Goal: Ask a question: Seek information or help from site administrators or community

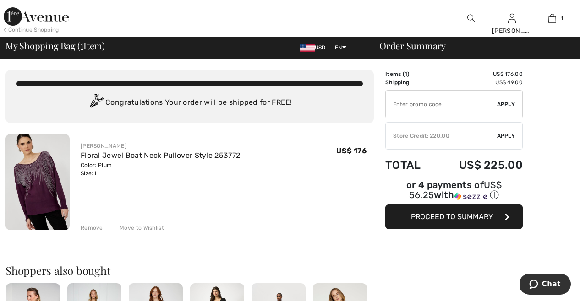
click at [87, 226] on div "Remove" at bounding box center [92, 228] width 22 height 8
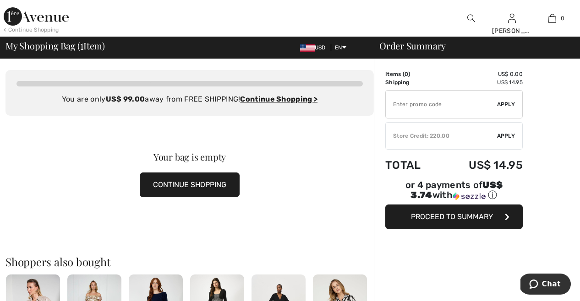
click at [87, 226] on div "Your bag is empty CONTINUE SHOPPING" at bounding box center [189, 175] width 368 height 119
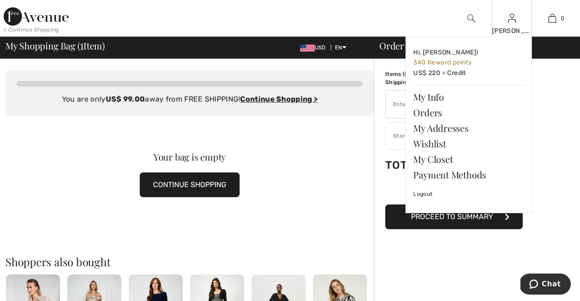
click at [515, 22] on img at bounding box center [512, 18] width 8 height 11
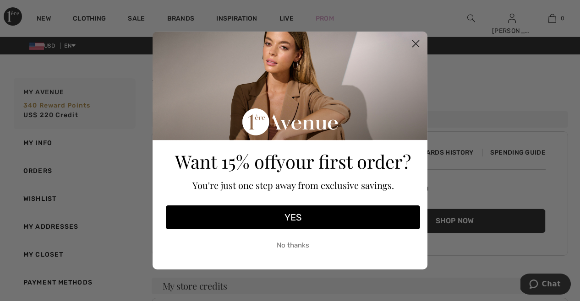
click at [412, 48] on circle "Close dialog" at bounding box center [415, 43] width 15 height 15
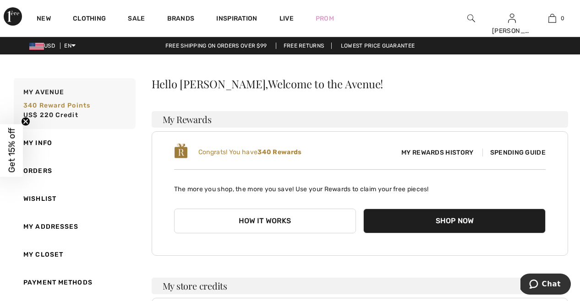
click at [469, 16] on img at bounding box center [471, 18] width 8 height 11
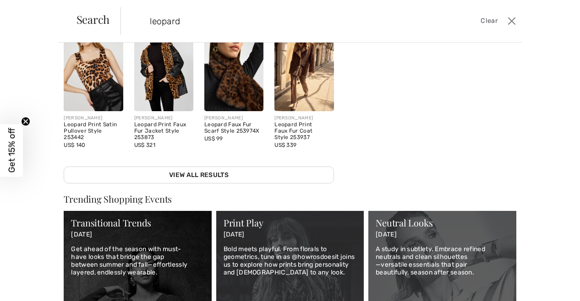
scroll to position [195, 0]
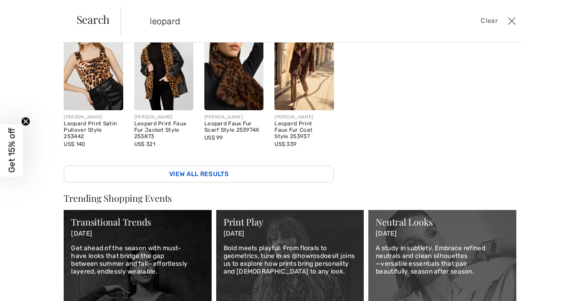
type input "leopard"
click at [244, 168] on link "View All Results" at bounding box center [199, 174] width 270 height 17
click at [212, 178] on link "View All Results" at bounding box center [199, 174] width 270 height 17
click at [208, 166] on link "View All Results" at bounding box center [199, 174] width 270 height 17
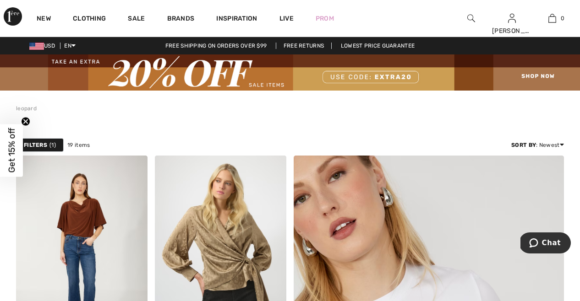
click at [470, 15] on img at bounding box center [471, 18] width 8 height 11
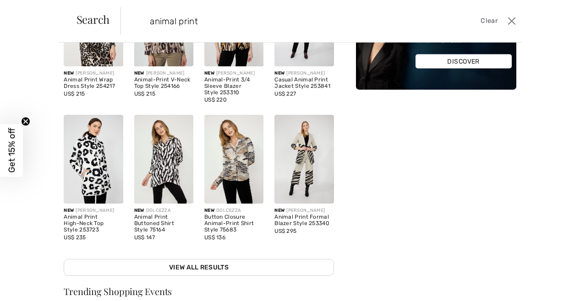
scroll to position [104, 0]
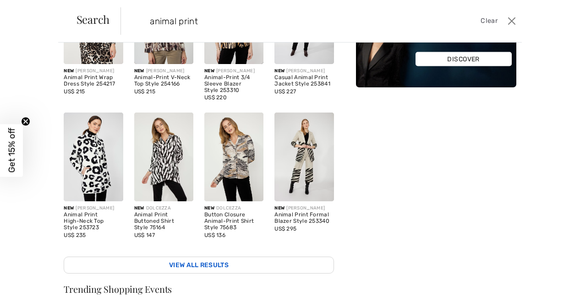
type input "animal print"
click at [231, 266] on link "View All Results" at bounding box center [199, 265] width 270 height 17
click at [231, 262] on link "View All Results" at bounding box center [199, 265] width 270 height 17
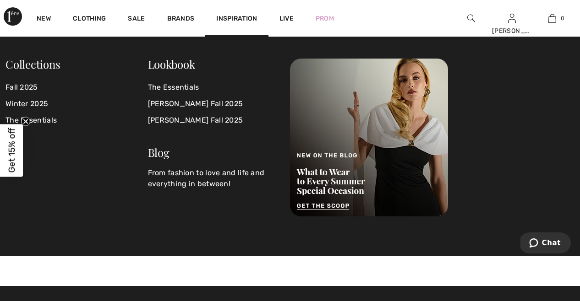
click at [471, 18] on img at bounding box center [471, 18] width 8 height 11
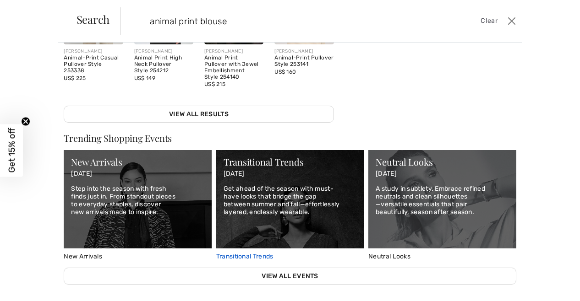
scroll to position [261, 0]
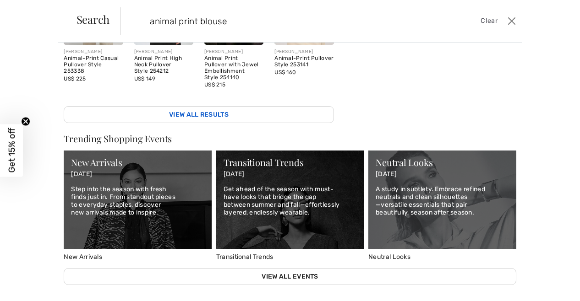
type input "animal print blouse"
click at [256, 112] on link "View All Results" at bounding box center [199, 114] width 270 height 17
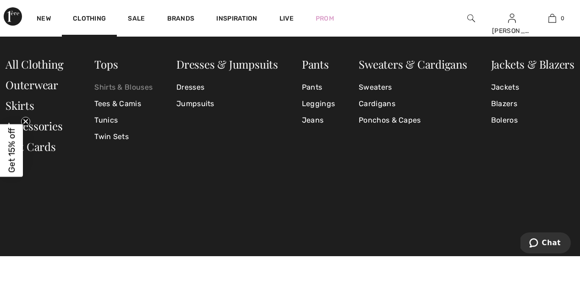
click at [107, 85] on link "Shirts & Blouses" at bounding box center [123, 87] width 58 height 16
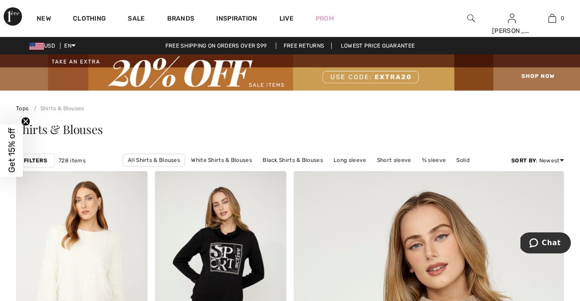
click at [45, 157] on strong "Filters" at bounding box center [35, 161] width 23 height 8
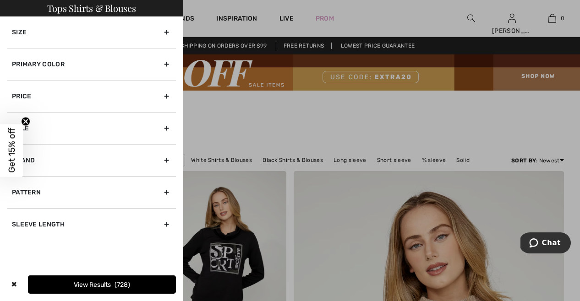
click at [137, 164] on div "Brand" at bounding box center [91, 160] width 168 height 32
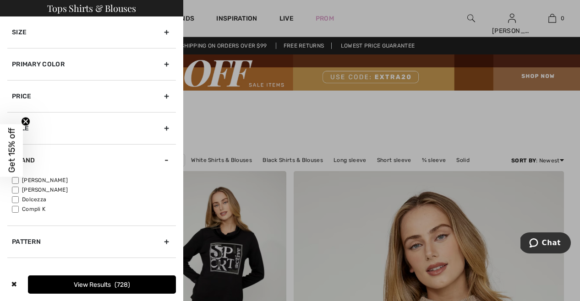
click at [16, 188] on input"] "[PERSON_NAME]" at bounding box center [15, 190] width 7 height 7
checkbox input"] "true"
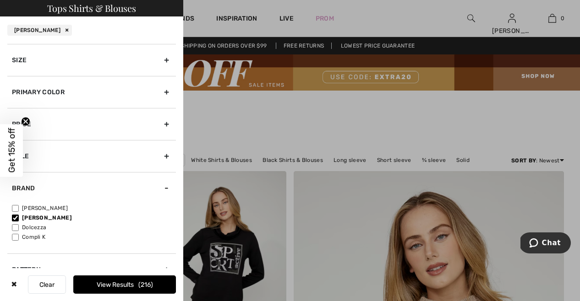
click at [307, 218] on div at bounding box center [290, 150] width 580 height 301
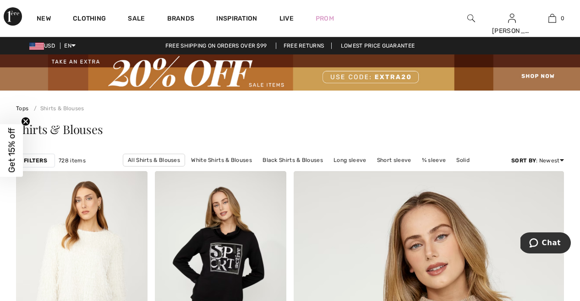
click at [33, 160] on strong "Filters" at bounding box center [35, 161] width 23 height 8
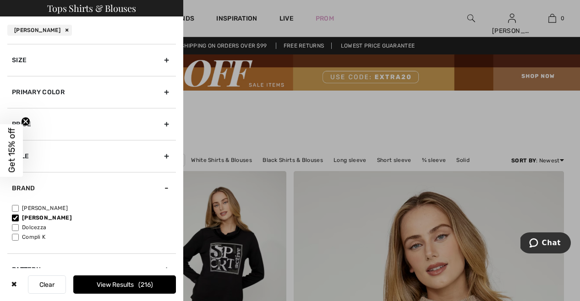
click at [130, 284] on button "View Results 216" at bounding box center [124, 285] width 103 height 18
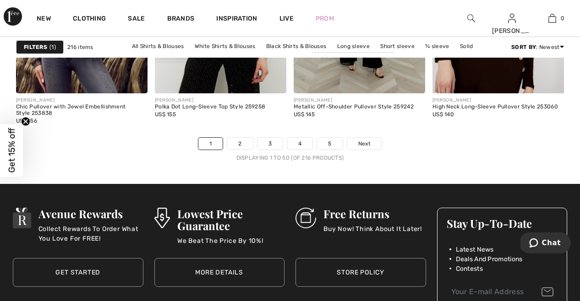
scroll to position [3831, 0]
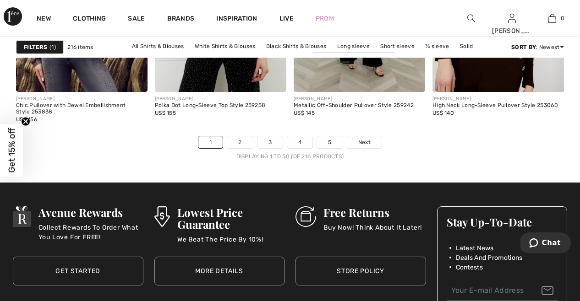
click at [240, 143] on link "2" at bounding box center [239, 142] width 25 height 12
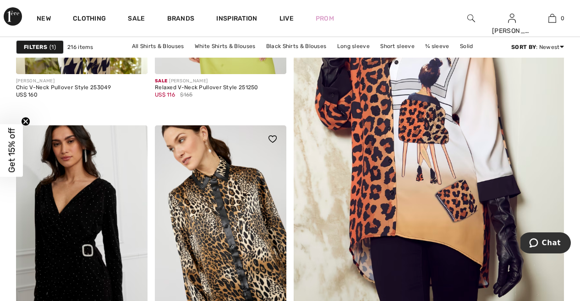
scroll to position [314, 0]
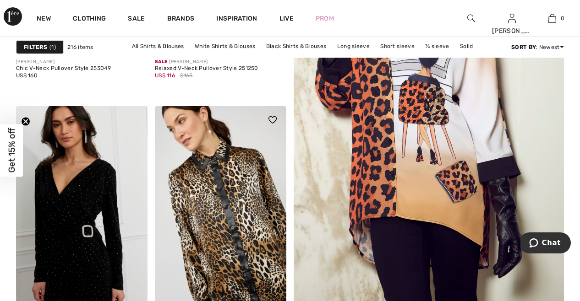
click at [214, 209] on img at bounding box center [220, 204] width 131 height 197
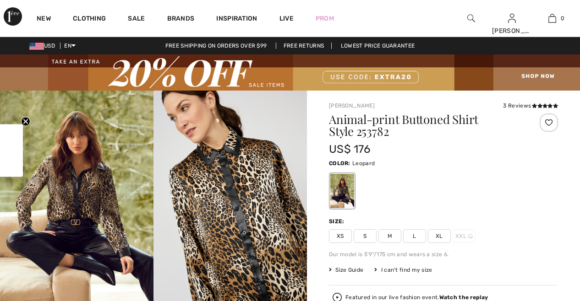
checkbox input "true"
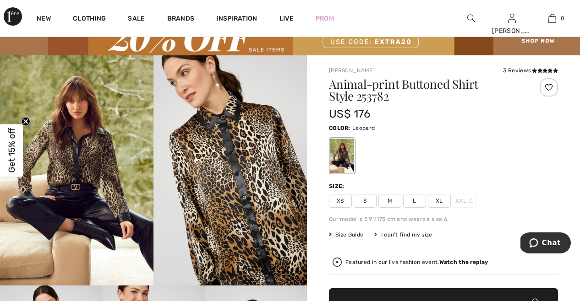
click at [437, 198] on span "XL" at bounding box center [439, 201] width 23 height 14
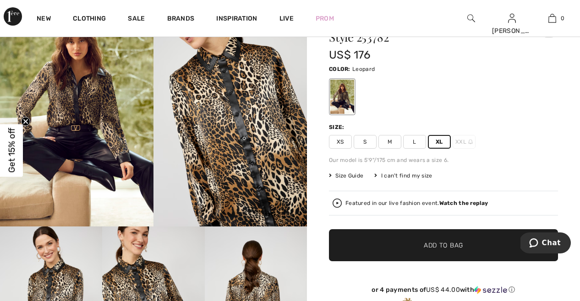
scroll to position [80, 0]
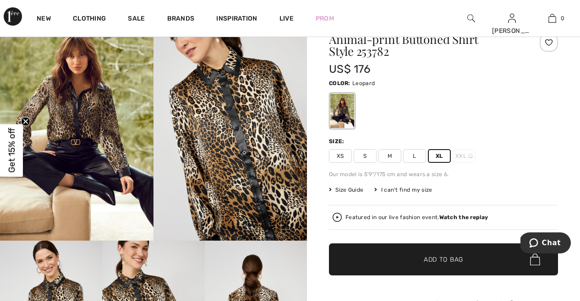
click at [422, 260] on span "✔ Added to Bag" at bounding box center [430, 260] width 56 height 10
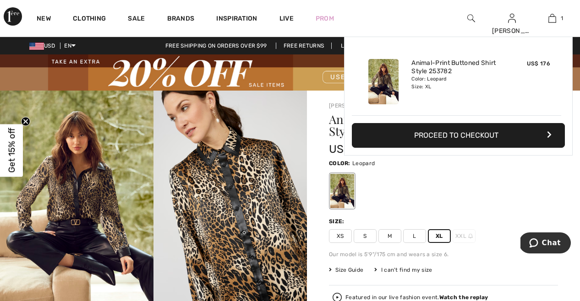
scroll to position [0, 0]
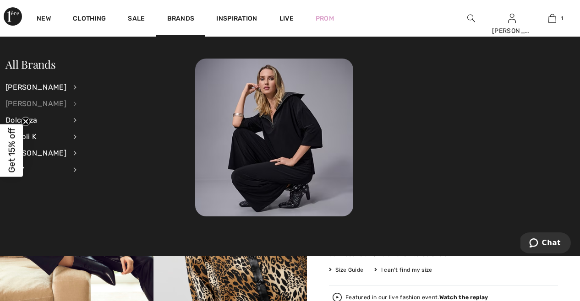
click at [38, 106] on div "[PERSON_NAME]" at bounding box center [35, 104] width 61 height 16
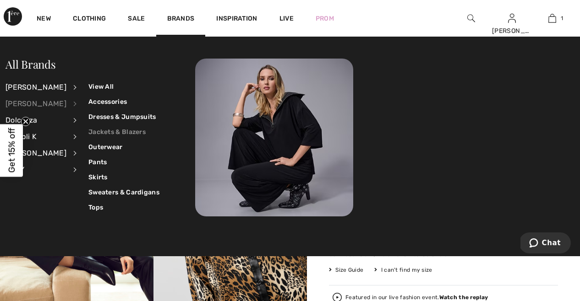
click at [113, 133] on link "Jackets & Blazers" at bounding box center [123, 132] width 71 height 15
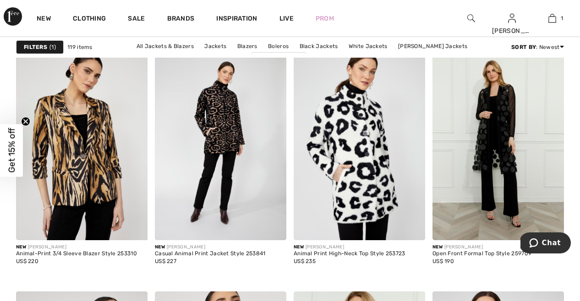
scroll to position [1203, 0]
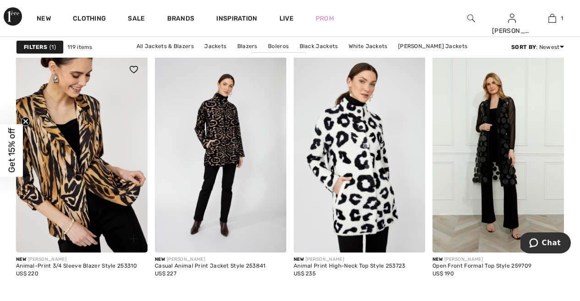
click at [52, 175] on img at bounding box center [81, 154] width 131 height 197
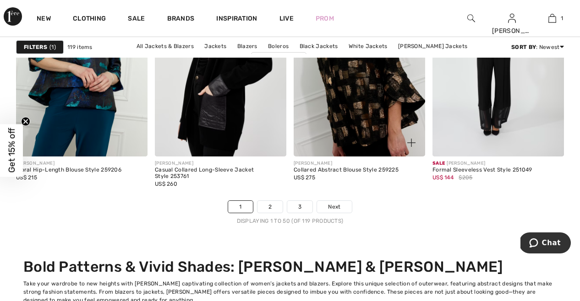
scroll to position [3768, 0]
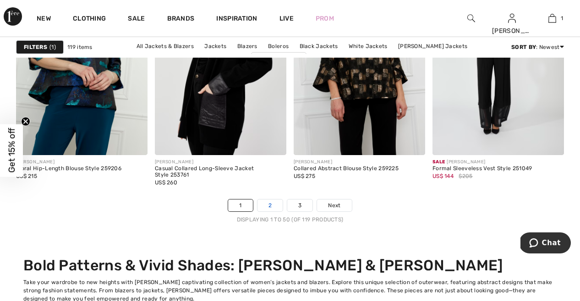
click at [267, 205] on link "2" at bounding box center [269, 206] width 25 height 12
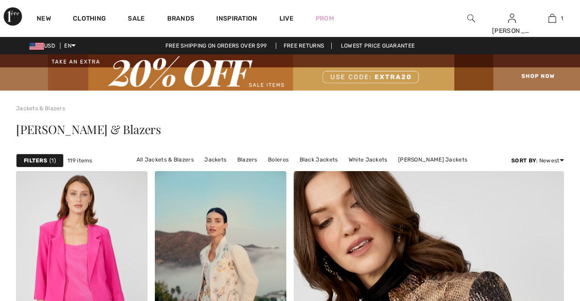
checkbox input "true"
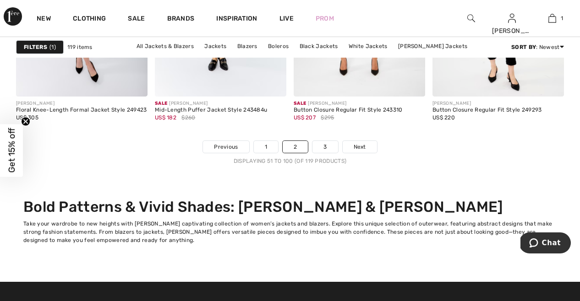
scroll to position [3884, 0]
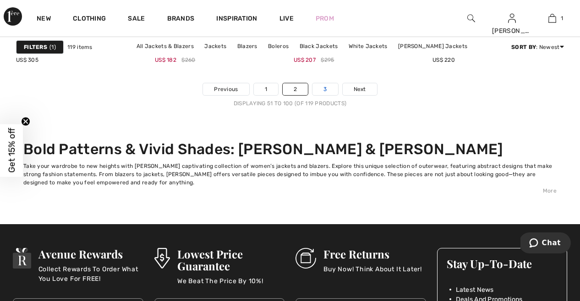
click at [325, 90] on link "3" at bounding box center [324, 89] width 25 height 12
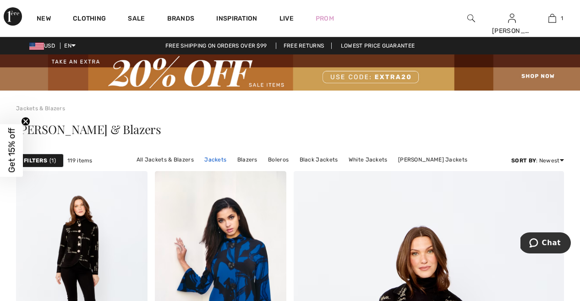
click at [200, 159] on link "Jackets" at bounding box center [215, 160] width 31 height 12
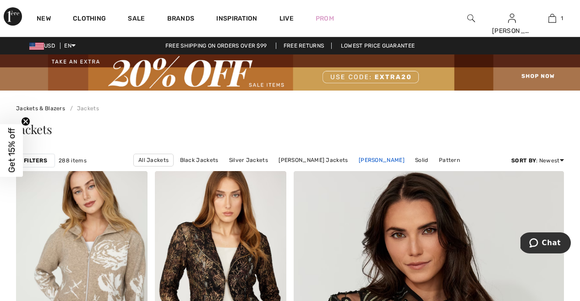
click at [381, 159] on link "[PERSON_NAME]" at bounding box center [381, 160] width 55 height 12
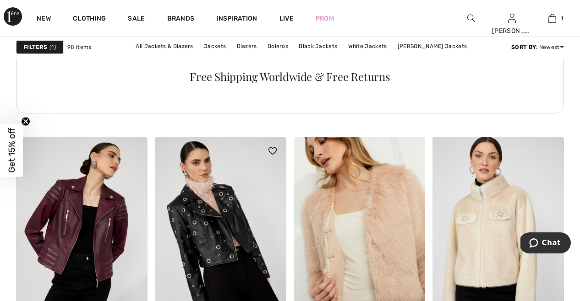
scroll to position [1123, 0]
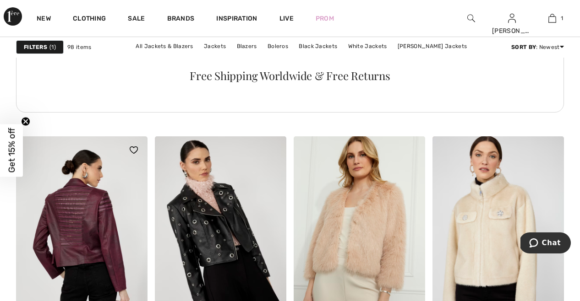
click at [85, 202] on img at bounding box center [81, 234] width 131 height 197
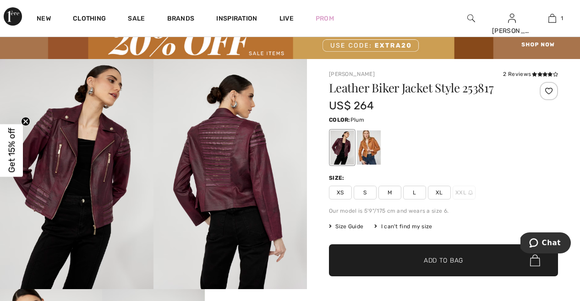
scroll to position [30, 0]
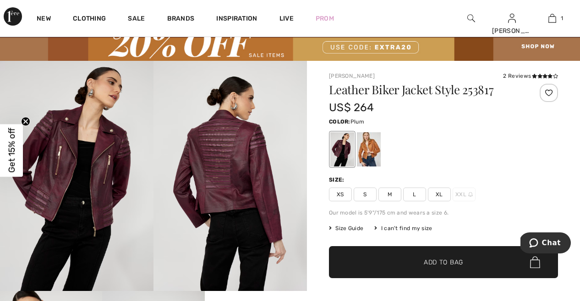
click at [212, 152] on img at bounding box center [229, 176] width 153 height 230
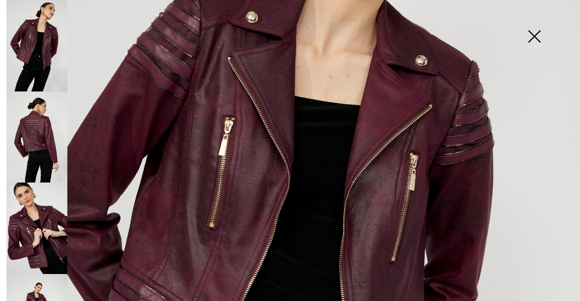
scroll to position [208, 0]
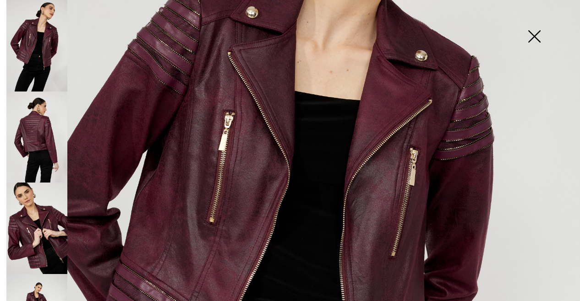
click at [40, 129] on img at bounding box center [36, 138] width 61 height 92
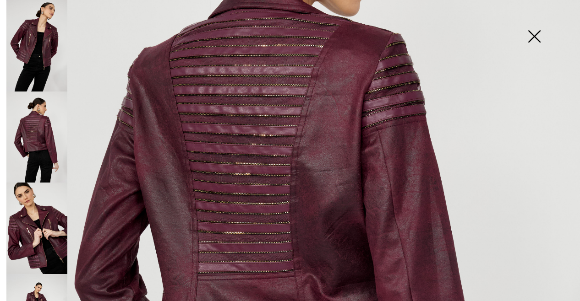
click at [533, 33] on img at bounding box center [534, 37] width 46 height 47
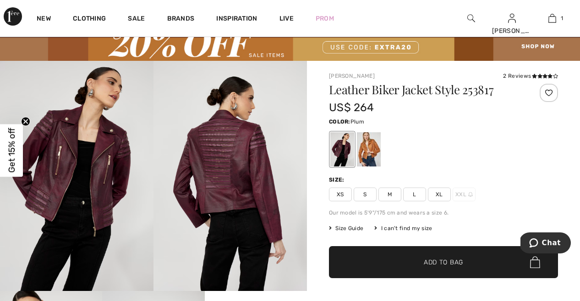
click at [440, 194] on span "XL" at bounding box center [439, 195] width 23 height 14
click at [442, 261] on span "Add to Bag" at bounding box center [443, 263] width 39 height 10
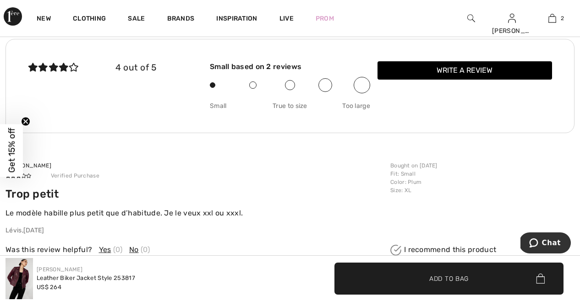
scroll to position [1405, 0]
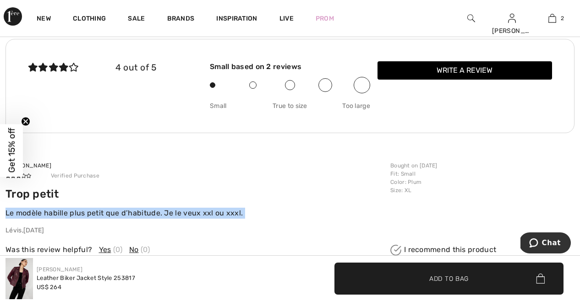
drag, startPoint x: 7, startPoint y: 212, endPoint x: 135, endPoint y: 219, distance: 127.9
click at [135, 219] on div "Trop petit Le modèle habille plus petit que d’habitude. Je le veux xxl ou xxxl.…" at bounding box center [194, 212] width 379 height 48
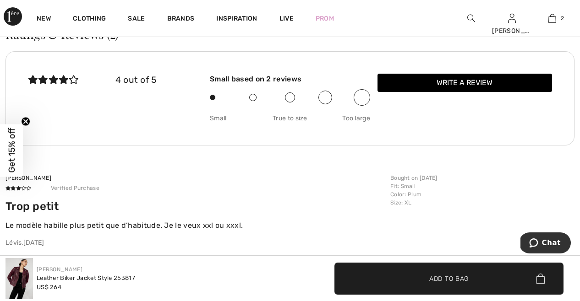
scroll to position [1391, 0]
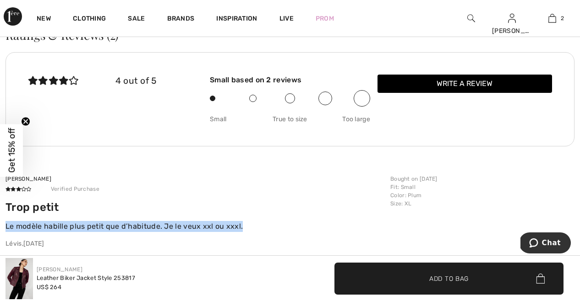
drag, startPoint x: 5, startPoint y: 226, endPoint x: 242, endPoint y: 226, distance: 236.7
click at [242, 226] on p "Le modèle habille plus petit que d’habitude. Je le veux xxl ou xxxl." at bounding box center [194, 226] width 379 height 11
copy p "Le modèle habille plus petit que d’habitude. Je le veux xxl ou xxxl."
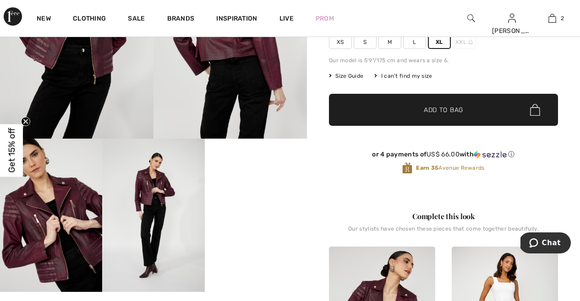
scroll to position [183, 0]
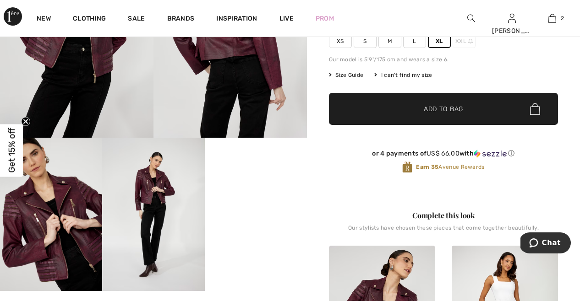
click at [147, 190] on img at bounding box center [153, 214] width 102 height 153
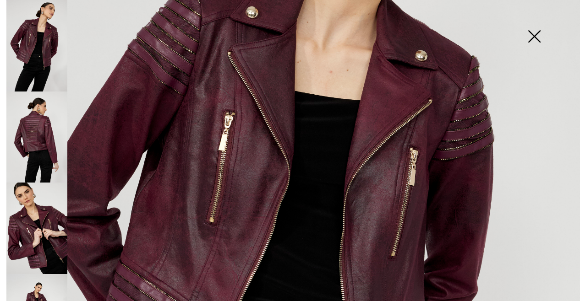
click at [40, 108] on img at bounding box center [36, 138] width 61 height 92
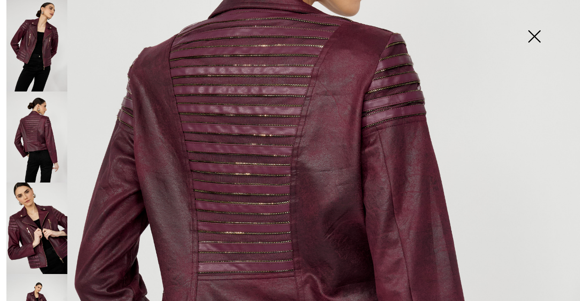
click at [34, 61] on img at bounding box center [36, 46] width 61 height 92
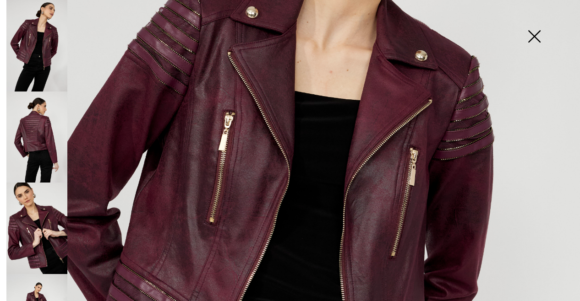
click at [533, 34] on img at bounding box center [534, 37] width 46 height 47
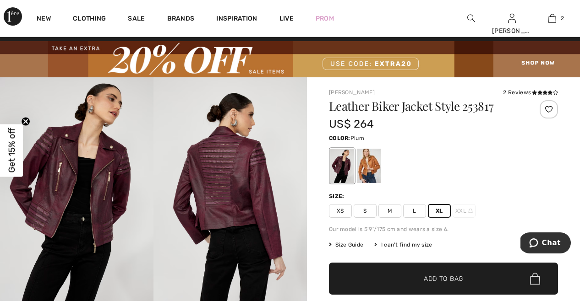
scroll to position [14, 0]
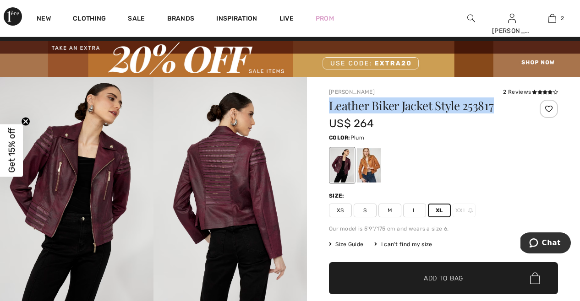
drag, startPoint x: 329, startPoint y: 105, endPoint x: 505, endPoint y: 109, distance: 176.8
click at [505, 109] on h1 "Leather Biker Jacket Style 253817" at bounding box center [424, 106] width 191 height 12
copy h1 "Leather Biker Jacket Style 253817"
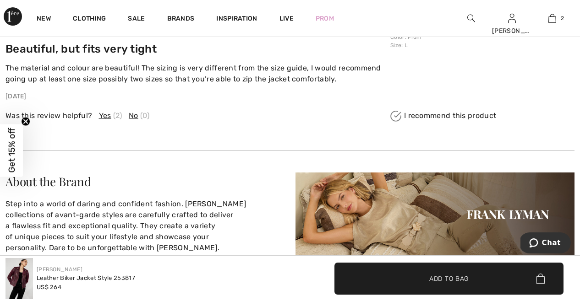
scroll to position [2033, 0]
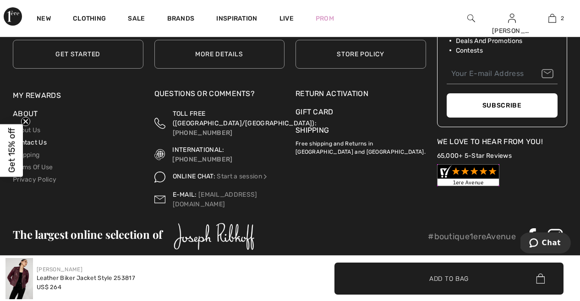
click at [33, 140] on link "Contact Us" at bounding box center [30, 143] width 34 height 8
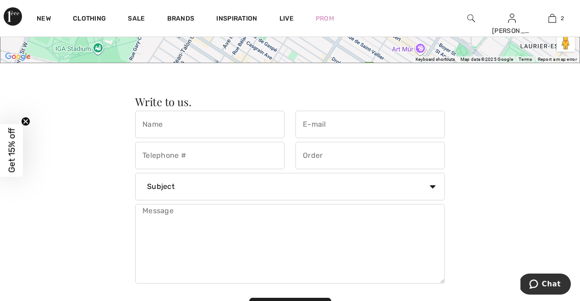
scroll to position [677, 0]
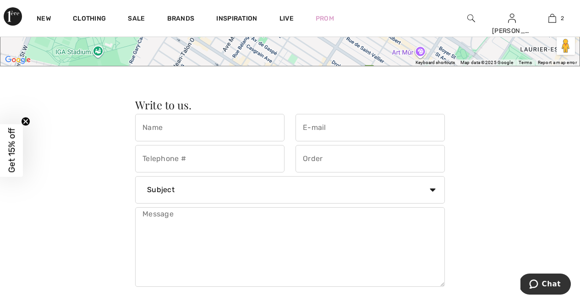
click at [277, 128] on input "text" at bounding box center [209, 127] width 149 height 27
type input "Marsha Rhoades"
type input "mfrhoades@icloud.com"
click at [278, 158] on input "tel" at bounding box center [209, 158] width 149 height 27
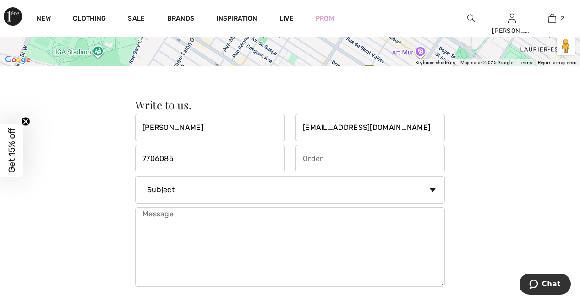
type input "7706085907"
select select "General inquiry"
click at [188, 222] on textarea at bounding box center [289, 247] width 309 height 80
drag, startPoint x: 188, startPoint y: 222, endPoint x: 174, endPoint y: 214, distance: 15.8
click at [174, 214] on textarea "I want thie" at bounding box center [289, 247] width 309 height 80
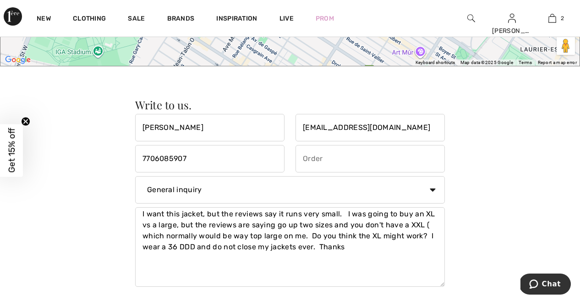
drag, startPoint x: 174, startPoint y: 214, endPoint x: 262, endPoint y: 261, distance: 99.5
click at [262, 261] on textarea "I want this jacket, but the reviews say it runs very small. I was going to buy …" at bounding box center [289, 247] width 309 height 80
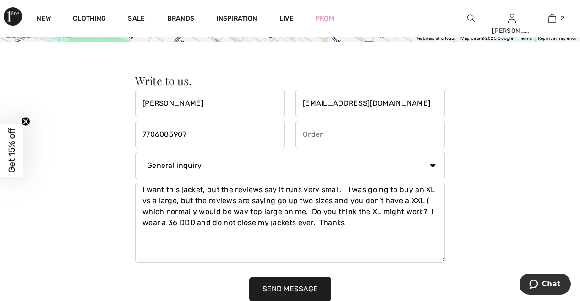
scroll to position [703, 0]
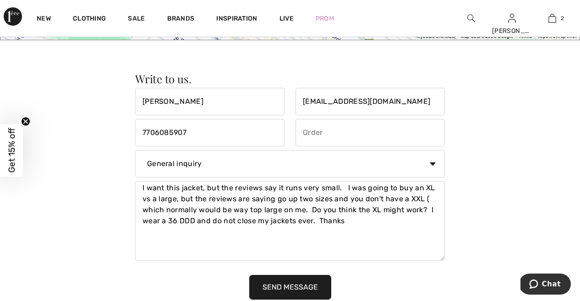
type textarea "I want this jacket, but the reviews say it runs very small. I was going to buy …"
click at [272, 290] on button "Send Message" at bounding box center [290, 287] width 82 height 25
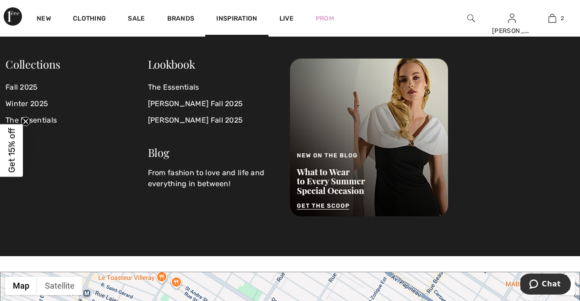
scroll to position [284, 0]
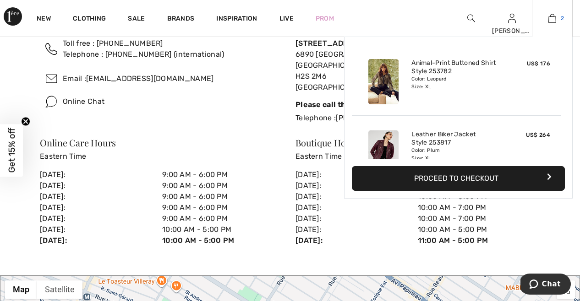
click at [554, 15] on img at bounding box center [552, 18] width 8 height 11
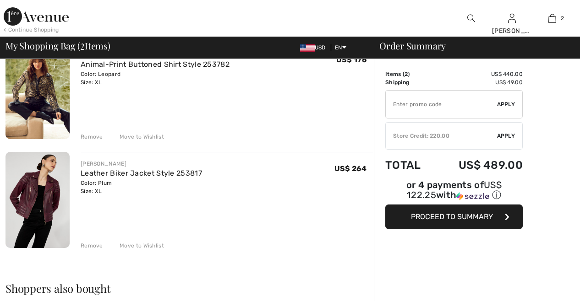
scroll to position [103, 0]
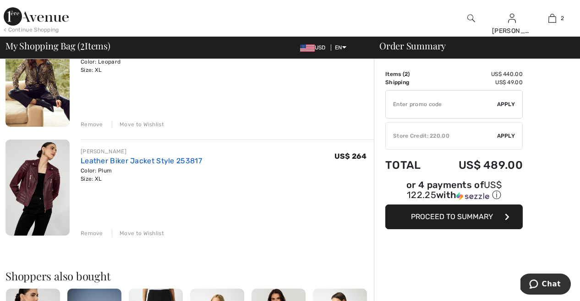
click at [127, 161] on link "Leather Biker Jacket Style 253817" at bounding box center [141, 161] width 121 height 9
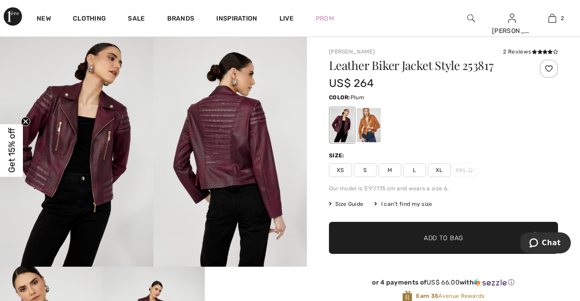
scroll to position [53, 0]
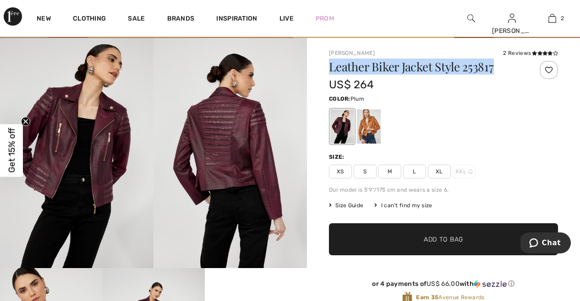
drag, startPoint x: 330, startPoint y: 67, endPoint x: 494, endPoint y: 71, distance: 164.4
click at [494, 71] on h1 "Leather Biker Jacket Style 253817" at bounding box center [424, 67] width 191 height 12
copy h1 "Leather Biker Jacket Style 253817"
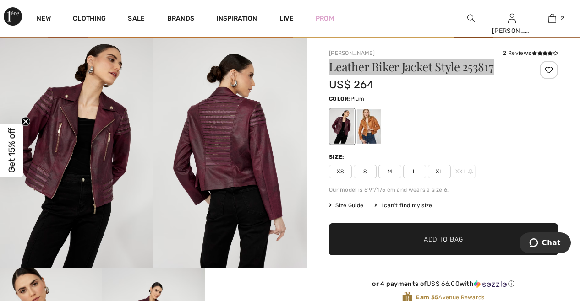
click at [540, 244] on span "Chat" at bounding box center [535, 243] width 13 height 9
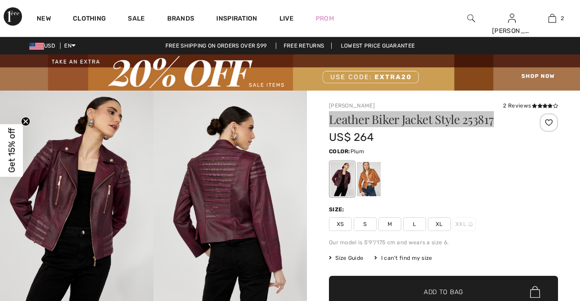
scroll to position [0, 0]
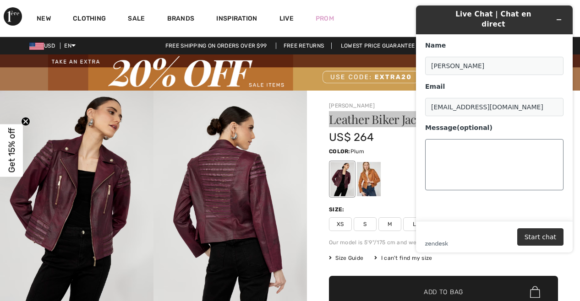
drag, startPoint x: 495, startPoint y: 125, endPoint x: 454, endPoint y: 146, distance: 45.9
click at [454, 146] on div "Message (optional)" at bounding box center [494, 157] width 138 height 67
click at [452, 139] on textarea "Message (optional)" at bounding box center [494, 164] width 138 height 51
type textarea "I"
paste textarea "Leather Biker Jacket Style 253817"
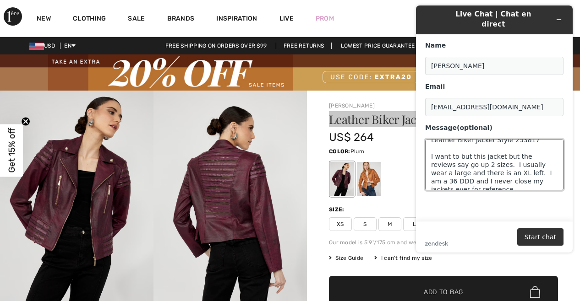
scroll to position [11, 0]
type textarea "Leather Biker Jacket Style 253817 I want to but this jacket but the reviews say…"
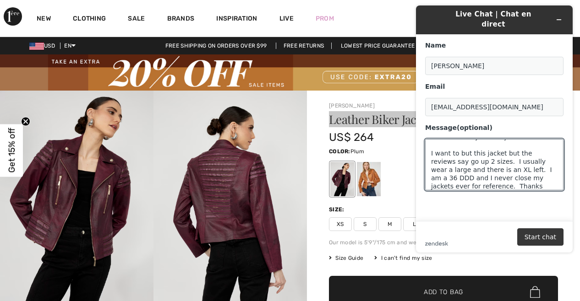
click at [529, 239] on button "Start chat" at bounding box center [540, 236] width 46 height 17
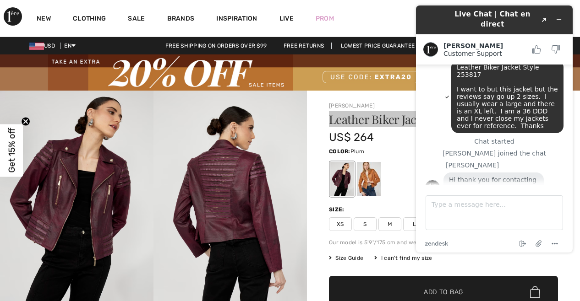
scroll to position [11, 0]
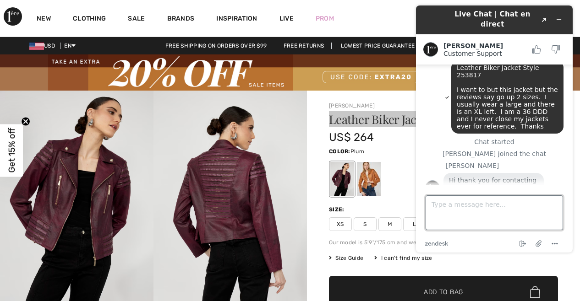
click at [440, 204] on textarea "Type a message here..." at bounding box center [493, 212] width 137 height 35
type textarea "I"
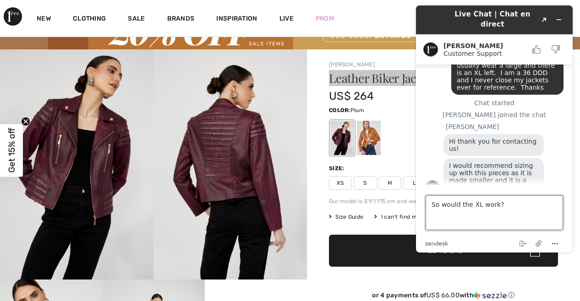
scroll to position [46, 0]
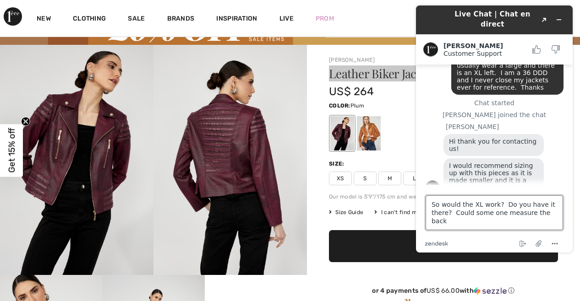
type textarea "So would the XL work? Do you have it there? Could some one measure the back?"
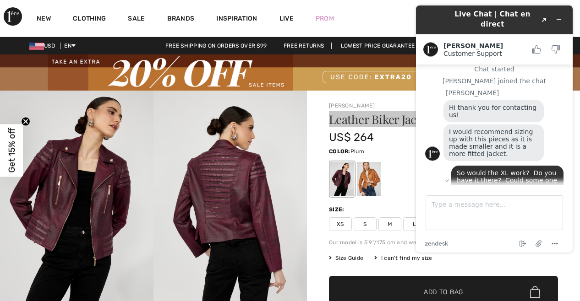
scroll to position [152, 0]
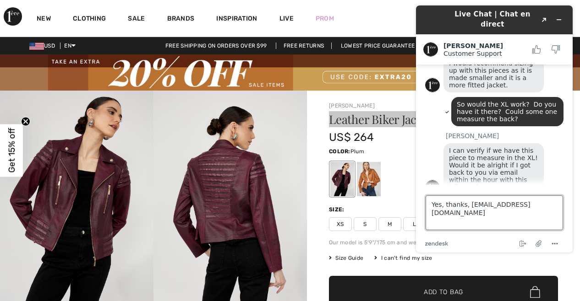
type textarea "Yes, thanks, mfrhoades@icloud.com"
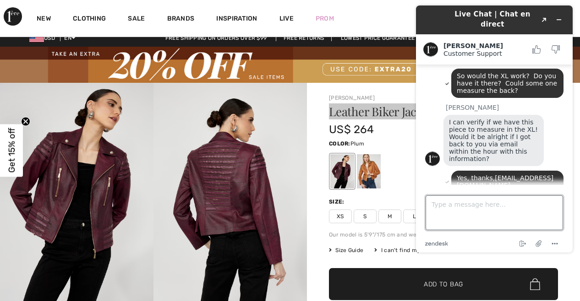
scroll to position [181, 0]
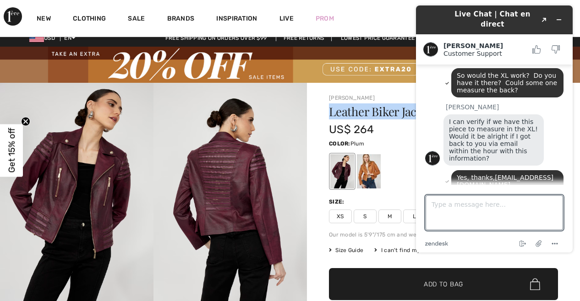
click at [375, 76] on img at bounding box center [290, 65] width 580 height 36
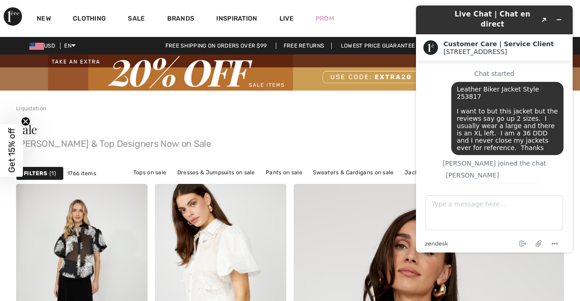
scroll to position [264, 0]
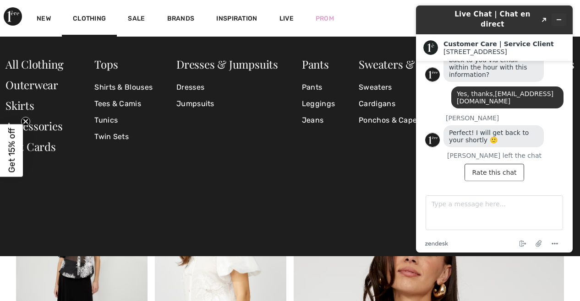
click at [557, 16] on icon "Minimize widget" at bounding box center [558, 19] width 6 height 6
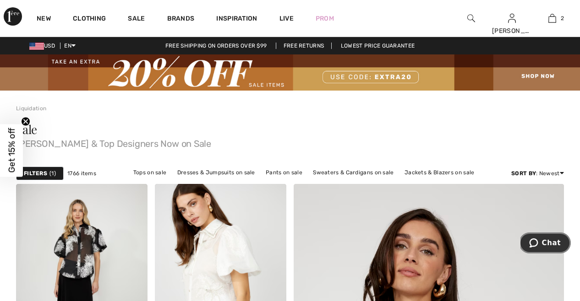
scroll to position [0, 0]
